Goal: Use online tool/utility

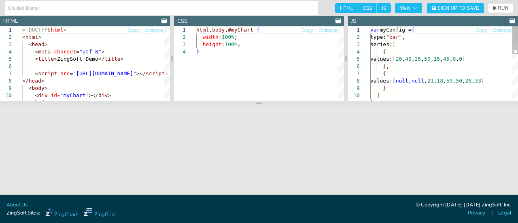
click at [424, 73] on div "var myConfig = { type: "bar" , series: [ { values: [ 20 , 40 , 25 , 50 , 15 , 4…" at bounding box center [445, 125] width 148 height 199
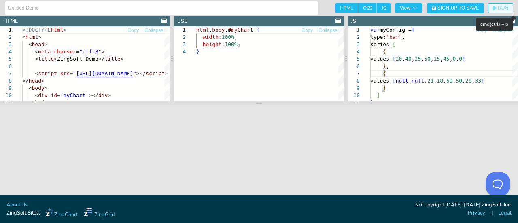
click at [508, 6] on span "RUN" at bounding box center [503, 8] width 11 height 5
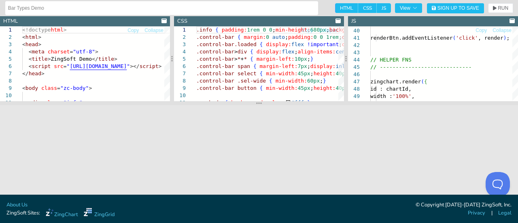
drag, startPoint x: 346, startPoint y: 60, endPoint x: 284, endPoint y: 54, distance: 62.6
click at [344, 54] on div at bounding box center [346, 58] width 4 height 85
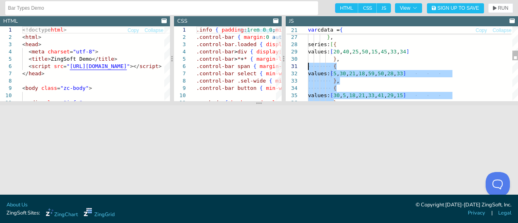
drag, startPoint x: 343, startPoint y: 81, endPoint x: 261, endPoint y: 65, distance: 84.0
click at [308, 65] on div "{ values: [ 30 , 5 , 18 , 21 , 33 , 41 , 29 , 15 ] } { values: [ 5 , 30 , 21 , …" at bounding box center [413, 125] width 210 height 563
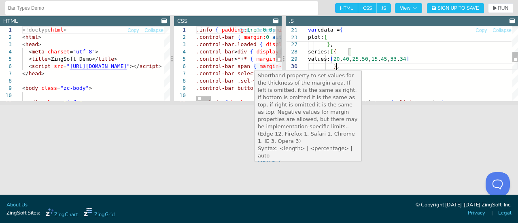
type textarea "var cdata = { type: "bar", plot: { aspect: aspect.value, stacked: stackedVal, '…"
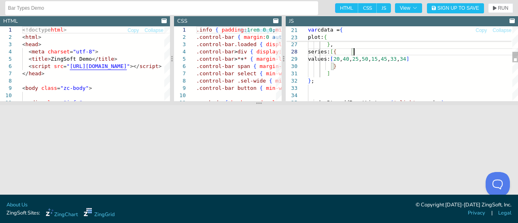
click at [399, 55] on div "series: [ { values: [ 20 , 40 , 25 , 50 , 15 , 45 , 33 , 34 ] } 'stack-type' : …" at bounding box center [413, 111] width 210 height 520
click at [495, 2] on header "Bar Types Demo HTML CSS JS View Sign Up to Save RUN SETTINGS" at bounding box center [259, 8] width 518 height 16
click at [495, 8] on icon "button" at bounding box center [495, 8] width 4 height 4
